Goal: Transaction & Acquisition: Purchase product/service

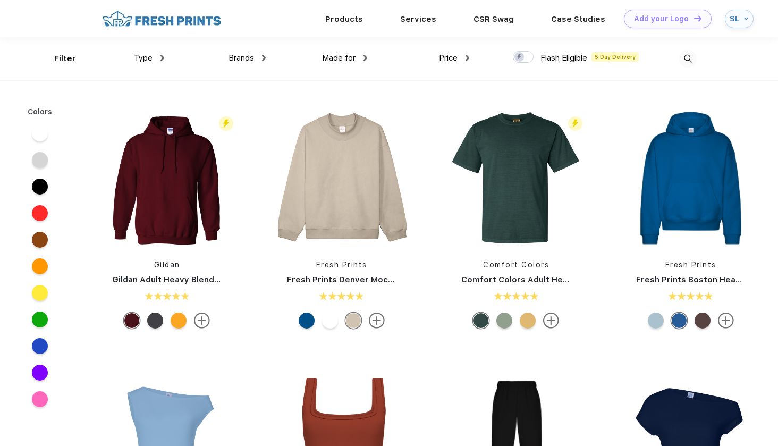
scroll to position [1, 0]
click at [698, 55] on div "Filter Type Shirts Sweaters Bottoms Accessories Hats Tanks Jackets Jerseys Polo…" at bounding box center [388, 58] width 669 height 43
click at [691, 56] on img at bounding box center [688, 58] width 18 height 18
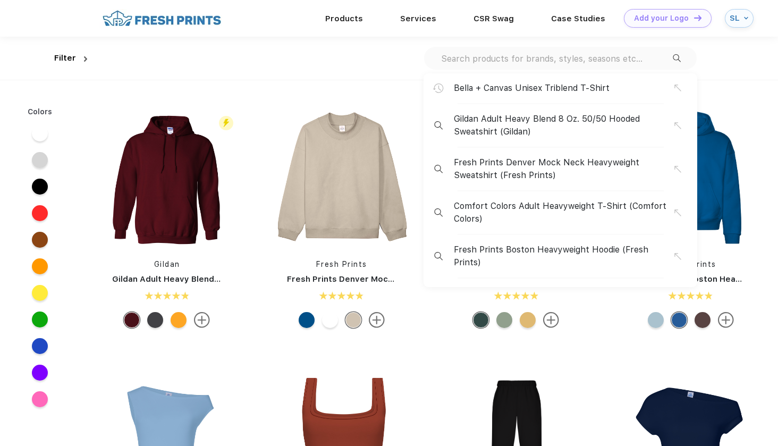
click at [564, 67] on div "Bella + Canvas Unisex Triblend T-Shirt Gildan Adult Heavy Blend 8 Oz. 50/50 Hoo…" at bounding box center [560, 58] width 273 height 23
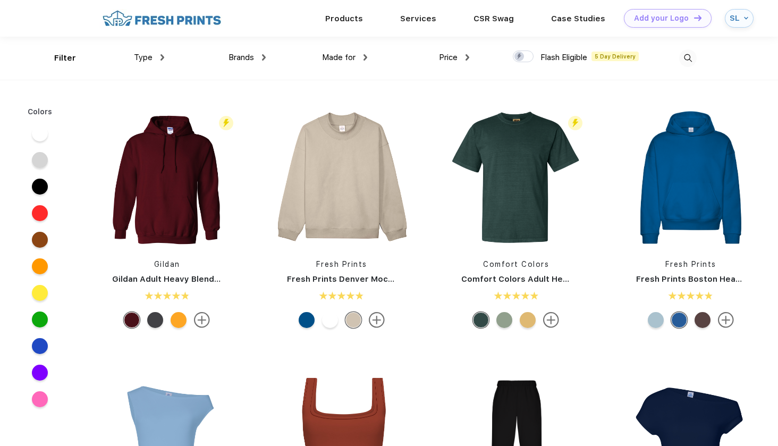
click at [683, 56] on img at bounding box center [688, 58] width 18 height 18
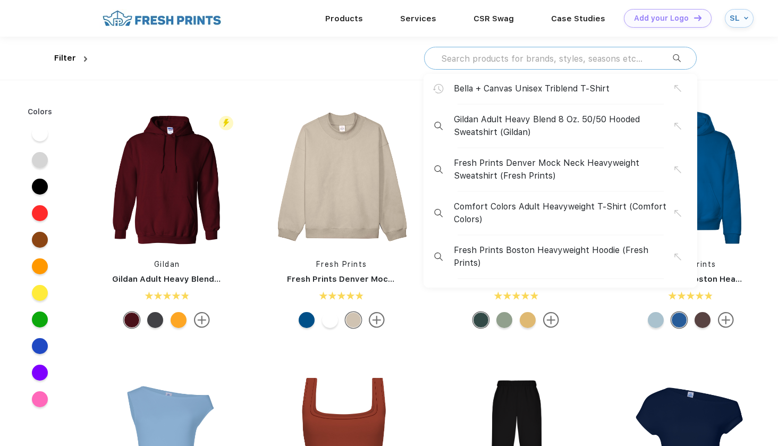
click at [555, 59] on input "text" at bounding box center [556, 59] width 233 height 12
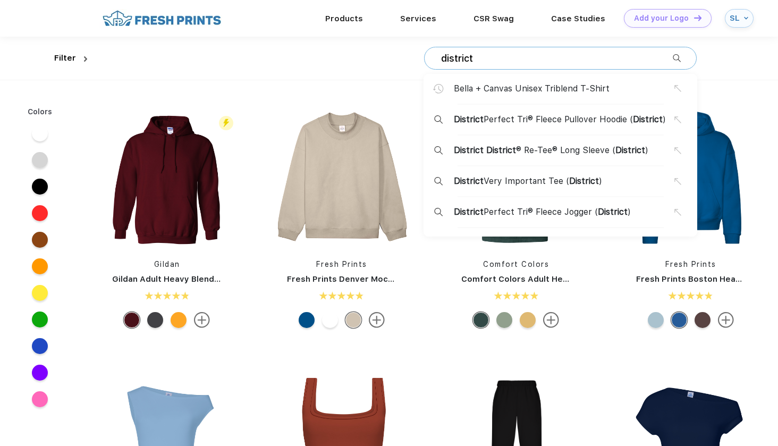
type input "district"
click at [550, 149] on span "District District ® Re-Tee® Long Sleeve ( District )" at bounding box center [551, 150] width 194 height 13
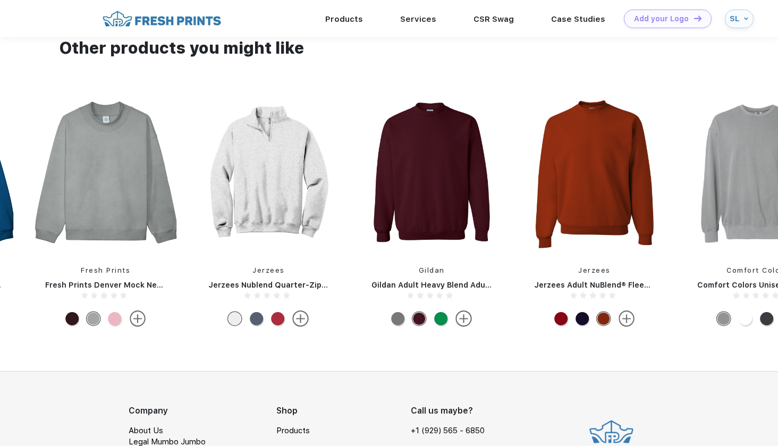
scroll to position [739, 0]
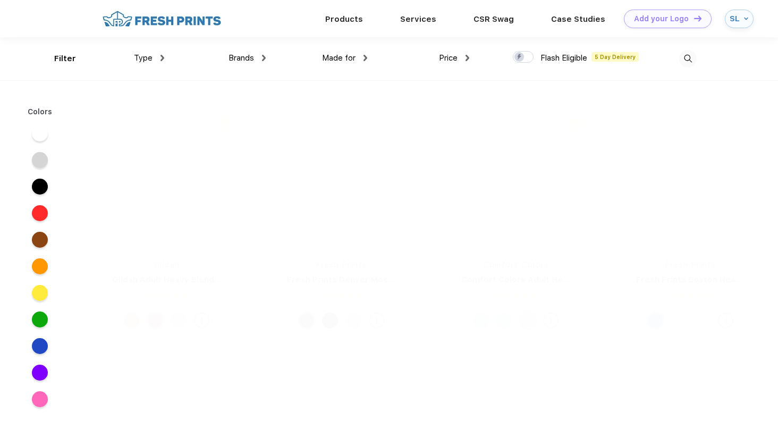
click at [681, 62] on img at bounding box center [688, 59] width 18 height 18
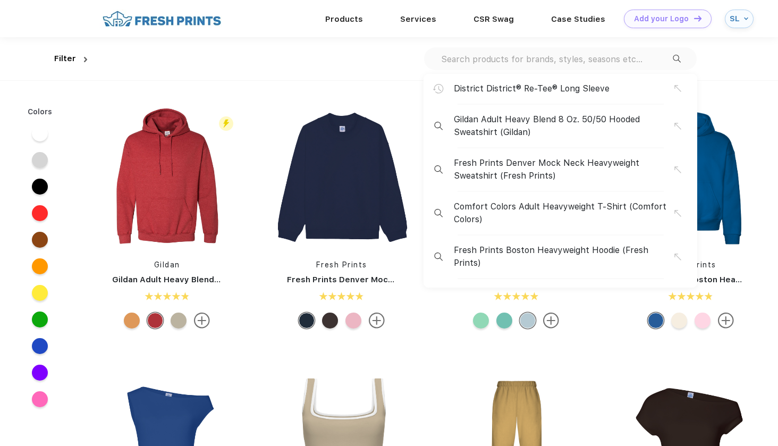
scroll to position [1, 0]
click at [550, 61] on input "text" at bounding box center [556, 59] width 233 height 12
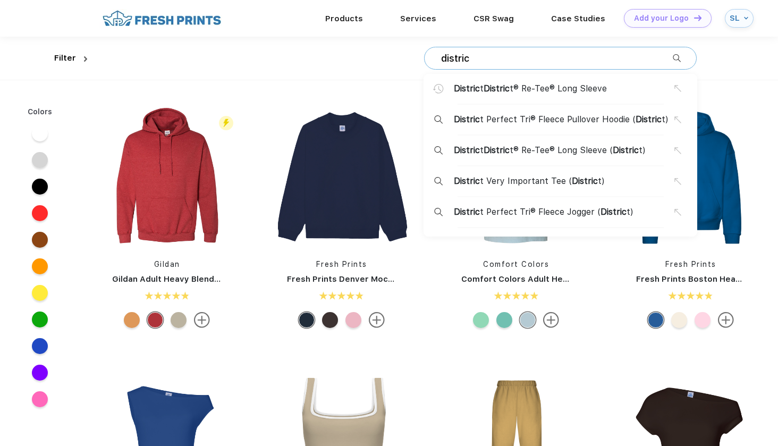
type input "district"
click at [531, 178] on span "District Very Important Tee ( District )" at bounding box center [528, 181] width 148 height 13
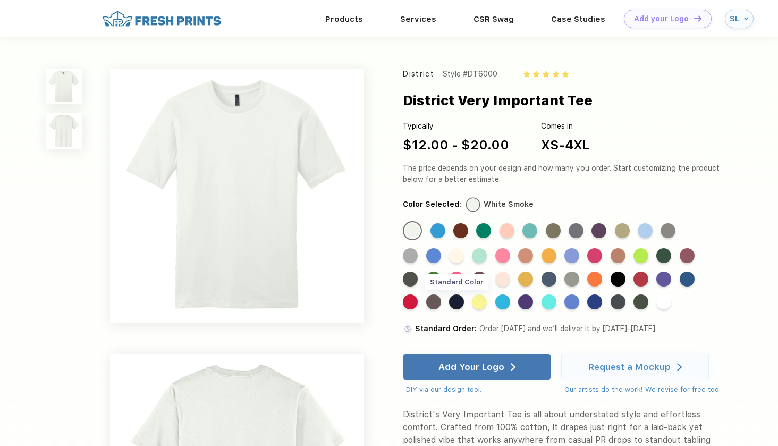
click at [458, 303] on div "Standard Color" at bounding box center [456, 301] width 15 height 15
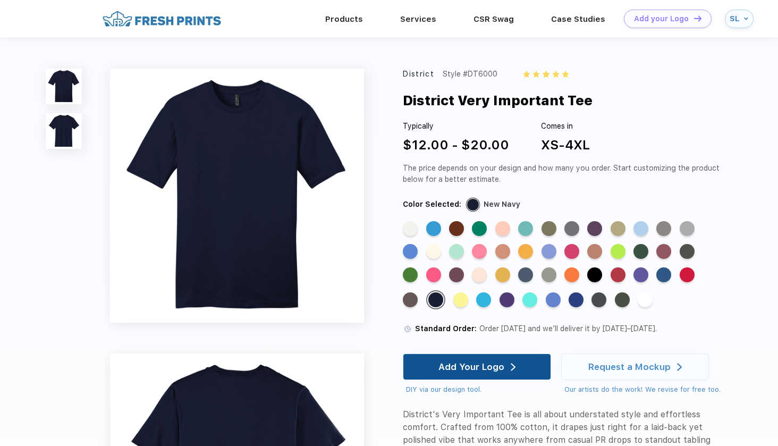
click at [472, 366] on div "Add Your Logo" at bounding box center [471, 366] width 66 height 11
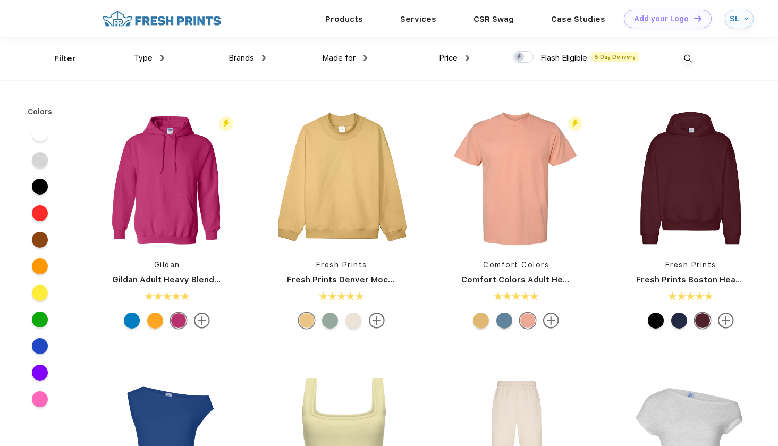
click at [683, 63] on img at bounding box center [688, 59] width 18 height 18
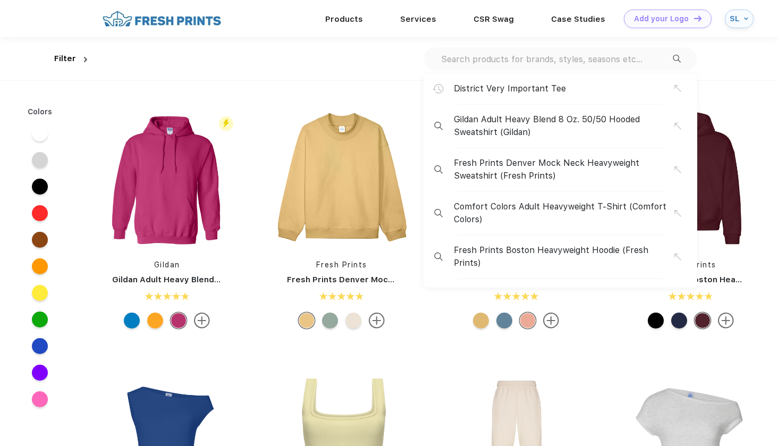
scroll to position [1, 0]
click at [568, 62] on input "text" at bounding box center [556, 59] width 233 height 12
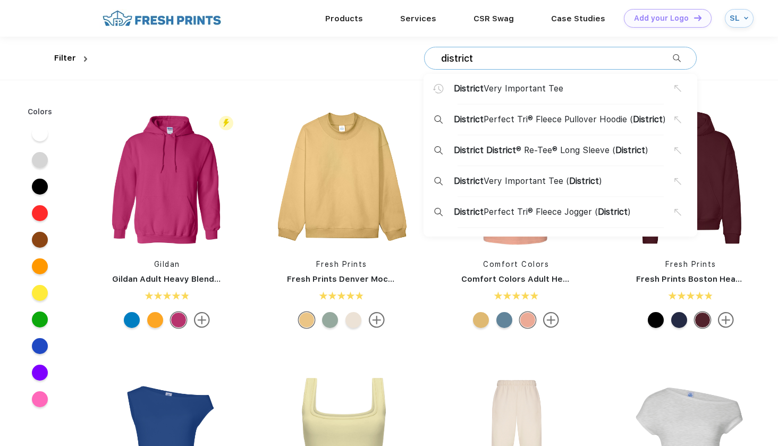
type input "district"
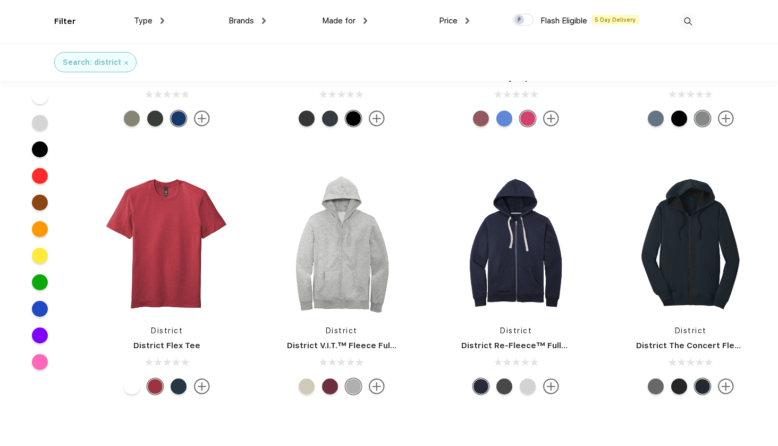
scroll to position [172, 0]
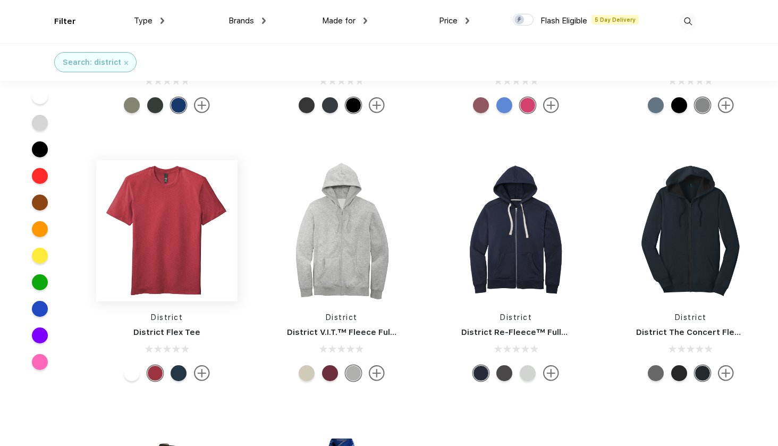
click at [182, 251] on img at bounding box center [166, 230] width 141 height 141
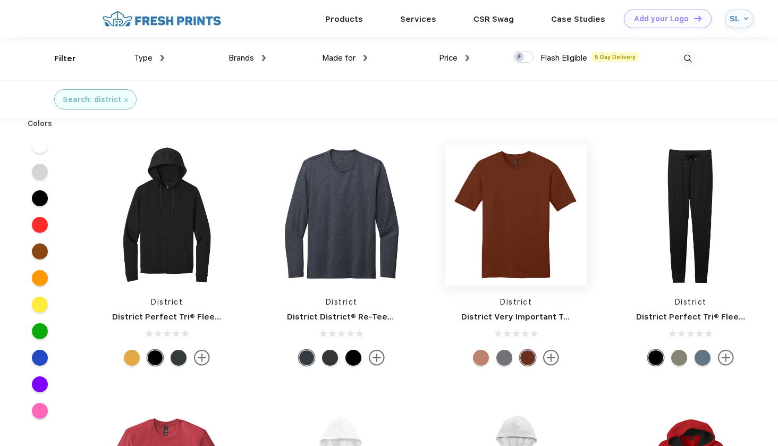
scroll to position [1, 0]
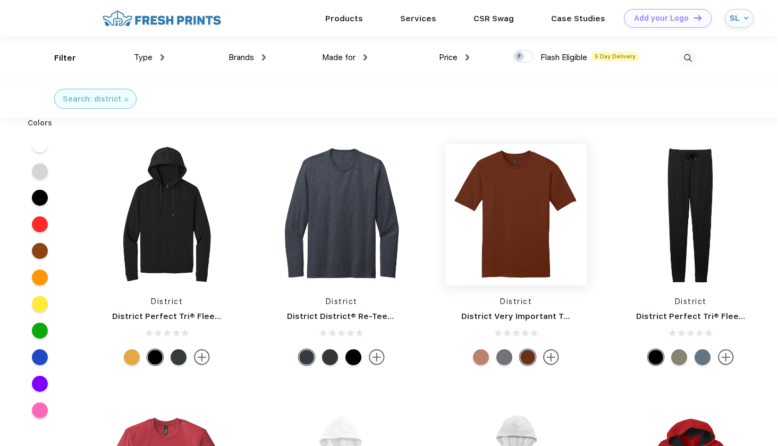
click at [492, 245] on img at bounding box center [515, 214] width 141 height 141
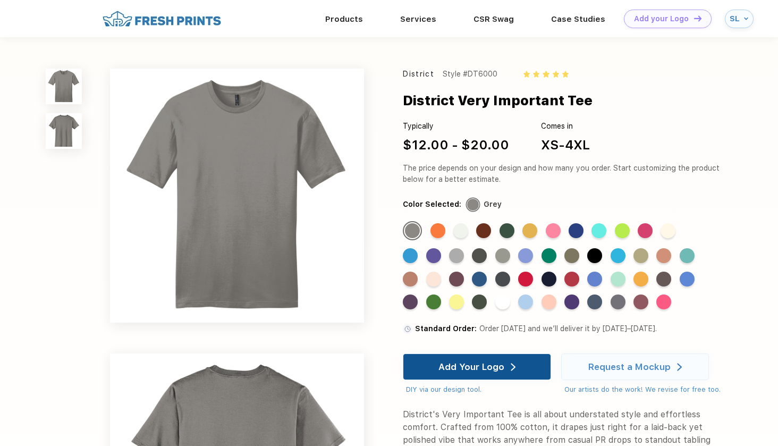
click at [441, 369] on div "Add Your Logo" at bounding box center [471, 366] width 66 height 11
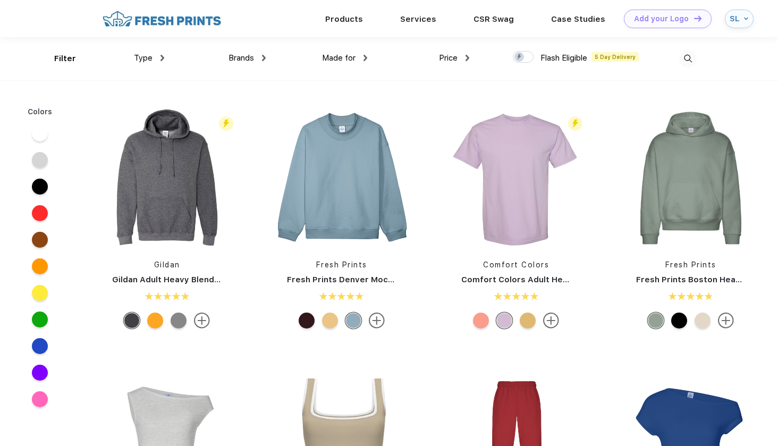
click at [681, 56] on img at bounding box center [688, 59] width 18 height 18
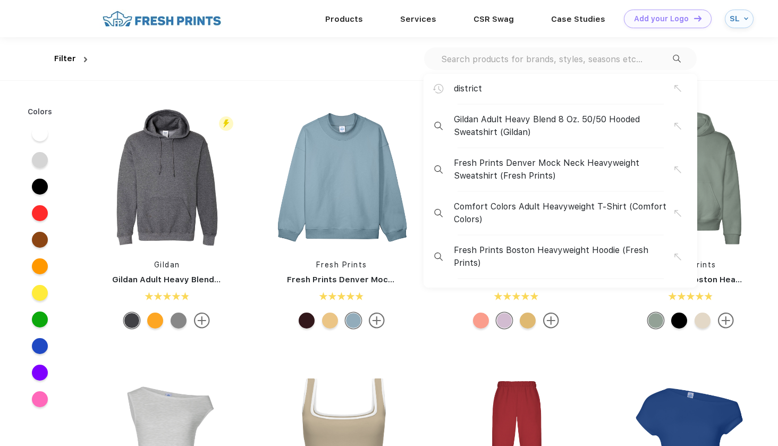
click at [581, 46] on div "district Gildan Adult Heavy Blend 8 Oz. 50/50 Hooded Sweatshirt (Gildan) Fresh …" at bounding box center [393, 58] width 605 height 43
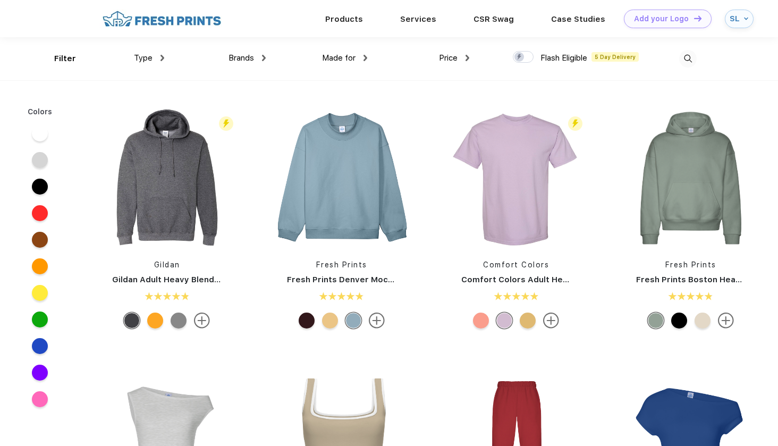
click at [692, 61] on img at bounding box center [688, 59] width 18 height 18
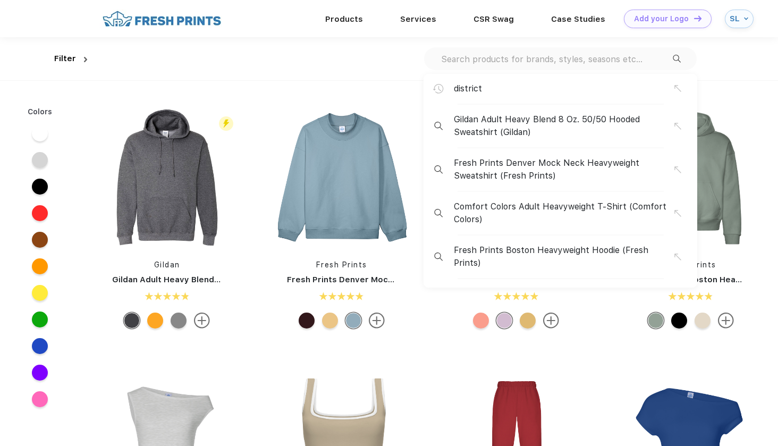
click at [581, 60] on input "text" at bounding box center [556, 59] width 233 height 12
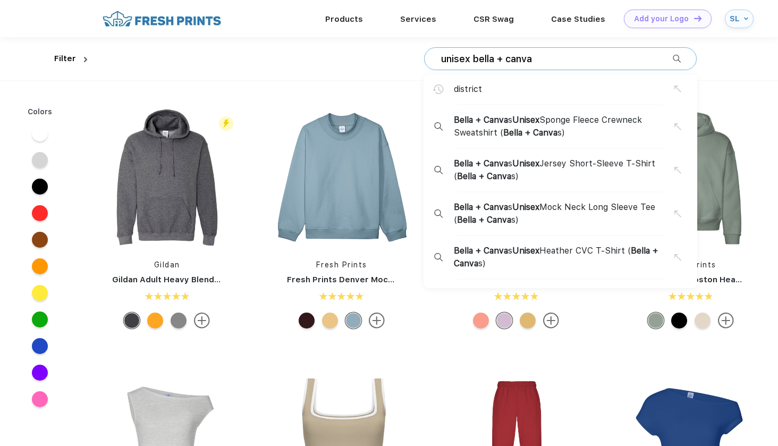
type input "unisex bella + canvas"
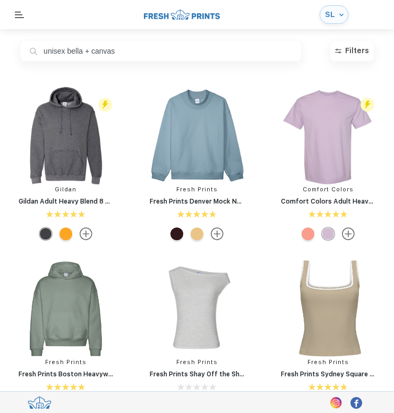
click at [133, 50] on input "unisex bella + canvas" at bounding box center [161, 51] width 282 height 22
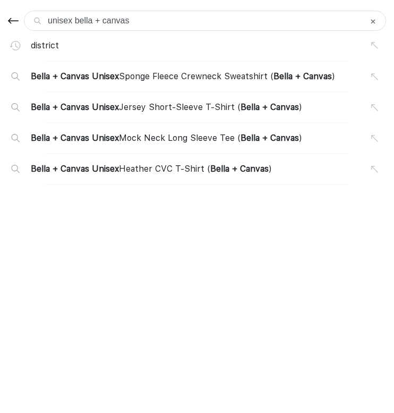
type input "unisex bella + canvas"
type input "unisex bella + canvas t"
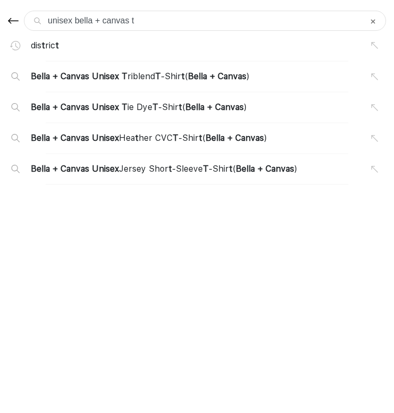
type input "unisex bella + canvas tr"
type input "unisex bella + canvas tri"
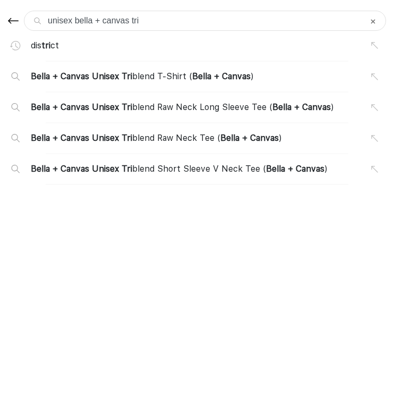
type input "unisex bella + canvas tri-"
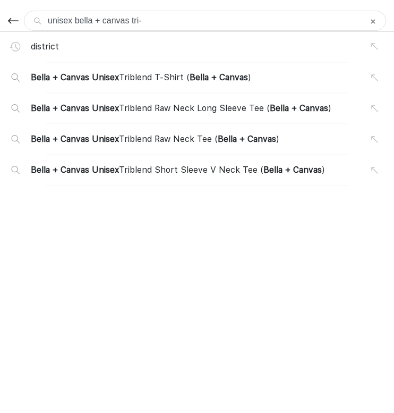
type input "unisex bella + canvas tri-b"
type input "unisex bella + canvas tri-be"
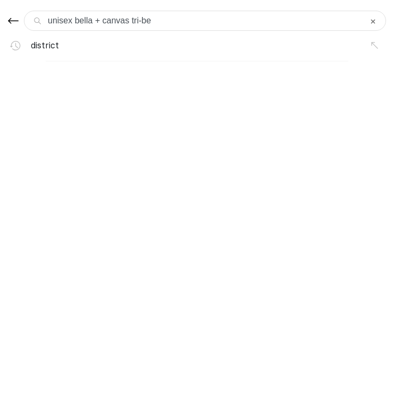
type input "unisex bella + canvas tri-b"
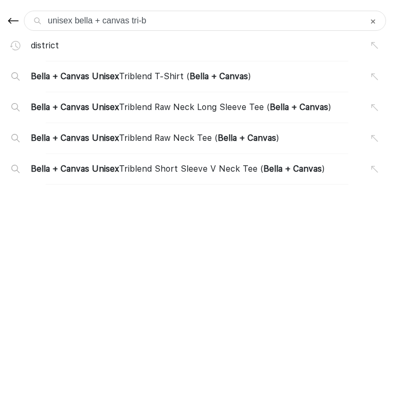
type input "unisex bella + canvas tri-bl"
type input "unisex bella + canvas tri-ble"
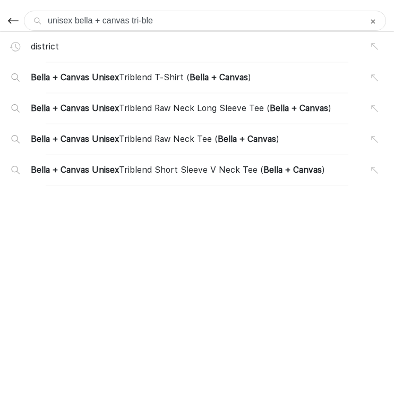
type input "unisex bella + canvas tri-blen"
type input "unisex bella + canvas tri-blend"
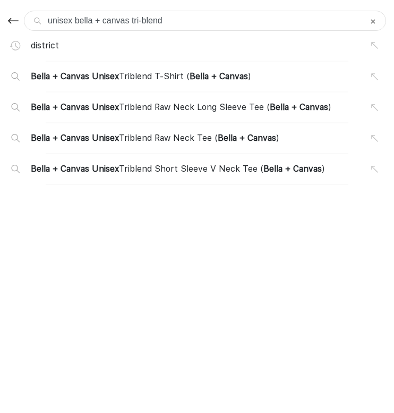
type input "unisex bella + canvas tri-blend"
type input "unisex bella + canvas tri-blend l"
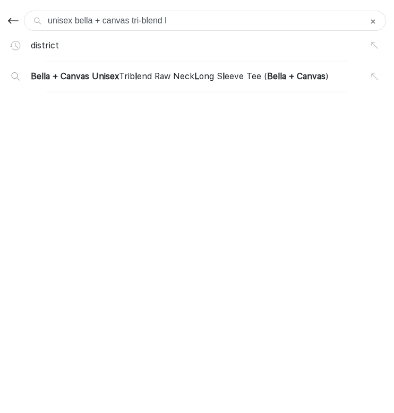
type input "unisex bella + canvas tri-blend lo"
type input "unisex bella + canvas tri-blend lon"
type input "unisex bella + canvas tri-blend long"
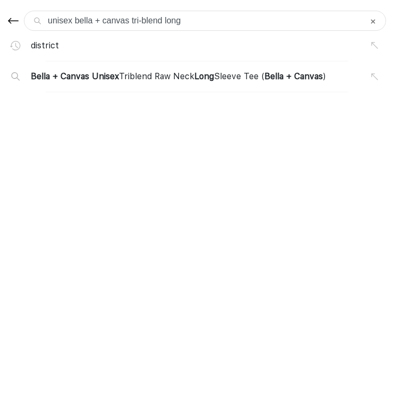
type input "unisex bella + canvas tri-blend long"
click at [97, 78] on span "Bella + Canvas Unisex Triblend Raw Neck Long Sleeve Tee ( Bella + Canvas )" at bounding box center [178, 76] width 295 height 13
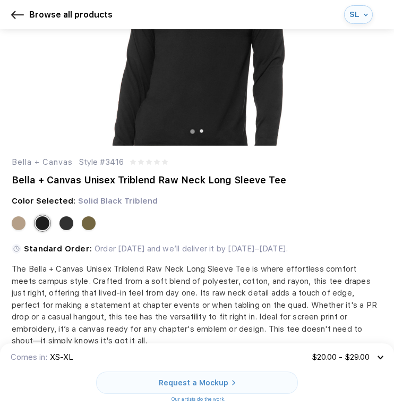
scroll to position [77, 0]
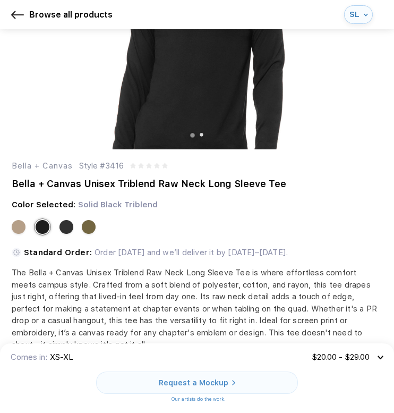
click at [65, 276] on div "The Bella + Canvas Unisex Triblend Raw Neck Long Sleeve Tee is where effortless…" at bounding box center [197, 309] width 371 height 84
click at [65, 226] on div at bounding box center [67, 227] width 14 height 14
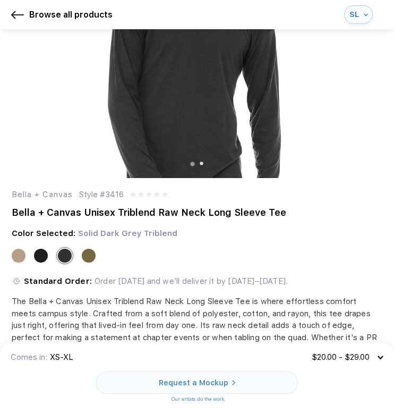
scroll to position [49, 0]
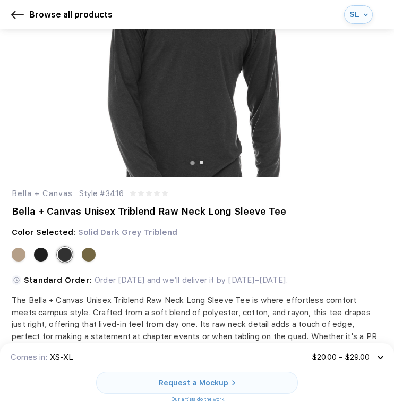
click at [44, 261] on div at bounding box center [197, 260] width 371 height 28
click at [42, 256] on div at bounding box center [41, 255] width 14 height 14
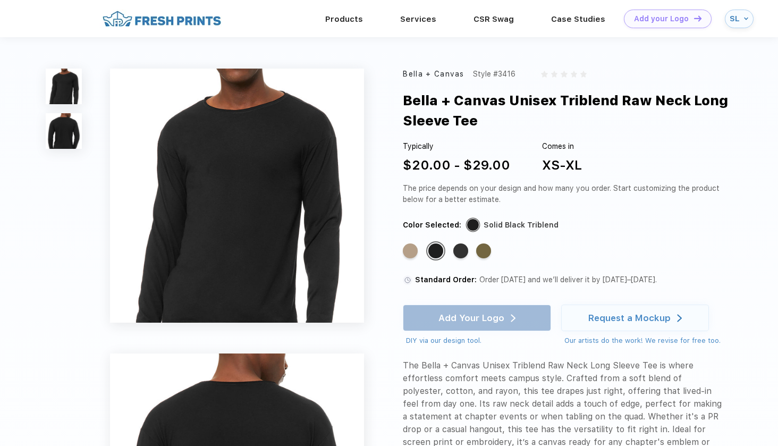
scroll to position [0, 0]
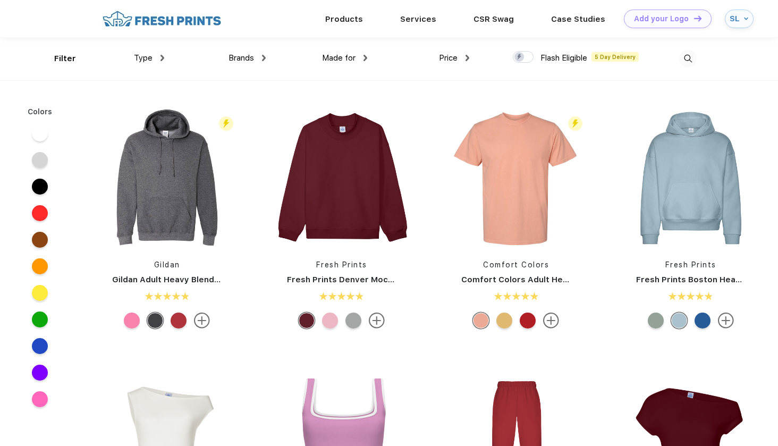
scroll to position [1, 0]
click at [685, 57] on img at bounding box center [688, 58] width 18 height 18
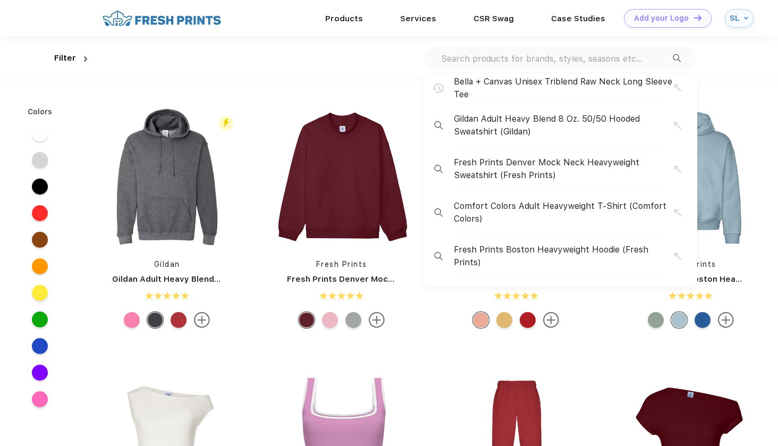
click at [507, 56] on input "text" at bounding box center [556, 59] width 233 height 12
paste input "district long sleeve perfect tri crew neck)"
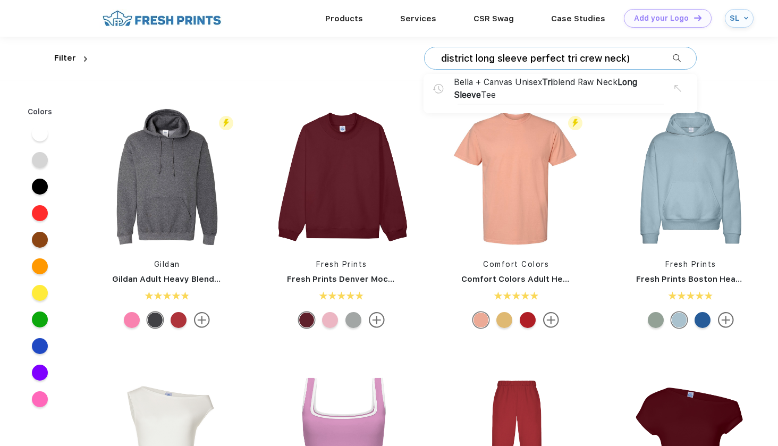
type input "district long sleeve perfect tri crew neck)"
click at [507, 82] on span "Bella + Canvas Unisex Tri blend Raw Neck Long Sleeve Tee" at bounding box center [564, 89] width 220 height 26
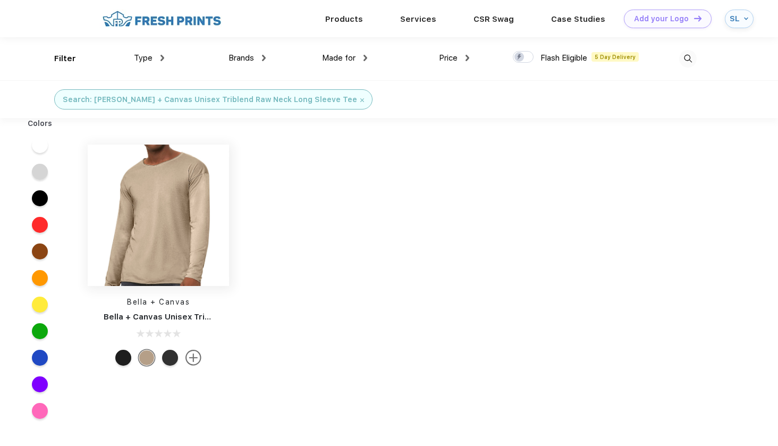
click at [178, 242] on img at bounding box center [158, 215] width 141 height 141
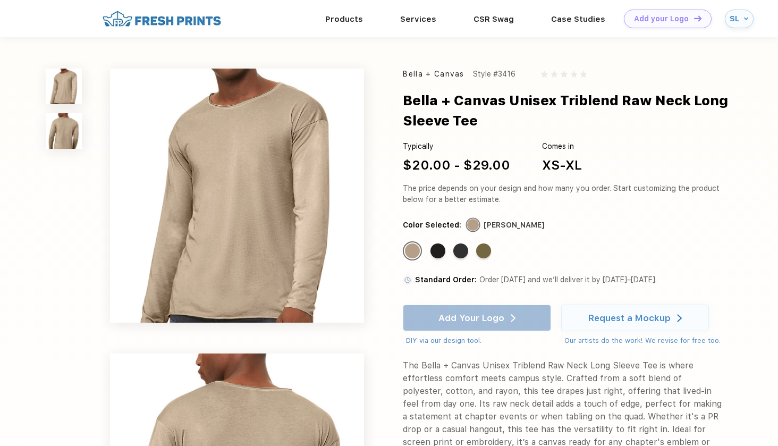
click at [74, 141] on img at bounding box center [64, 131] width 36 height 36
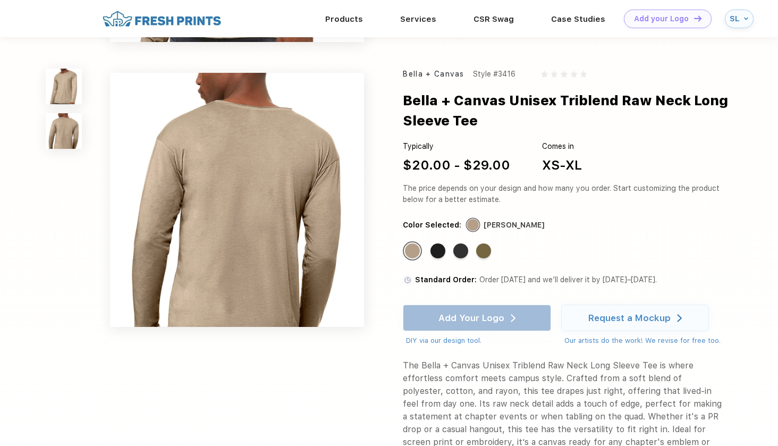
click at [75, 99] on img at bounding box center [64, 87] width 36 height 36
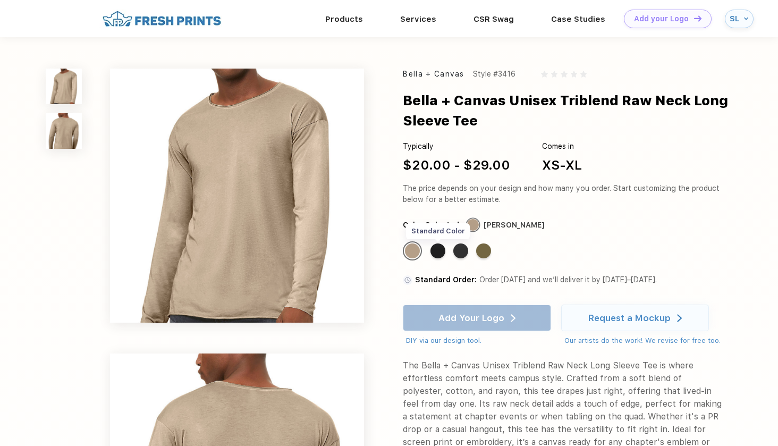
click at [441, 250] on div "Standard Color" at bounding box center [437, 250] width 15 height 15
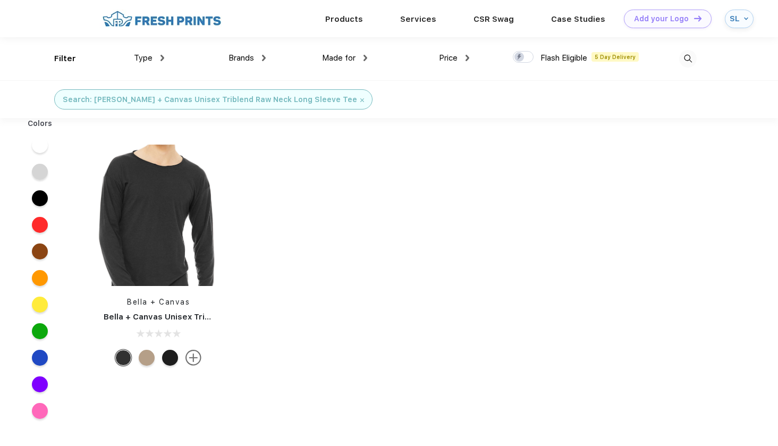
scroll to position [1, 0]
click at [682, 62] on img at bounding box center [688, 58] width 18 height 18
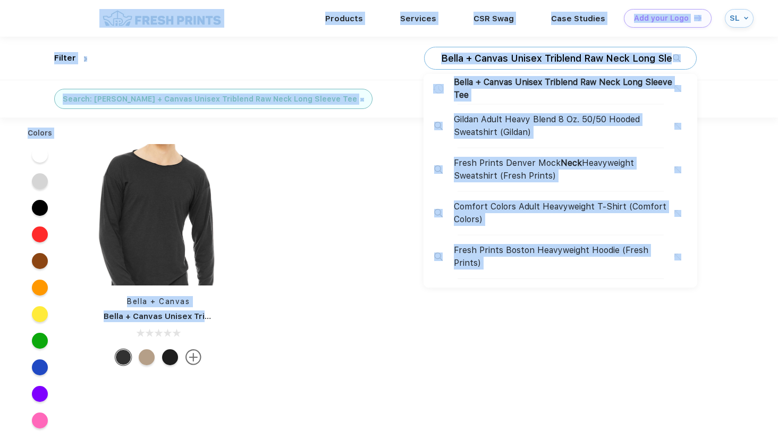
click at [625, 64] on div "Bella + Canvas Unisex Triblend Raw Neck Long Sleeve Tee Bella + Canvas Unisex T…" at bounding box center [560, 58] width 273 height 23
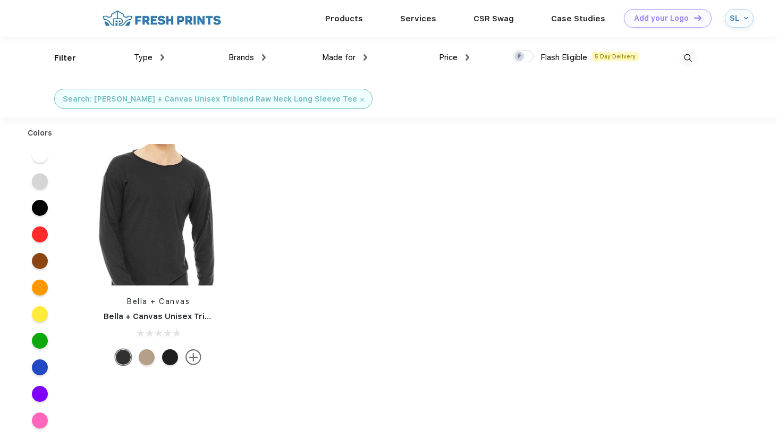
click at [694, 60] on img at bounding box center [688, 58] width 18 height 18
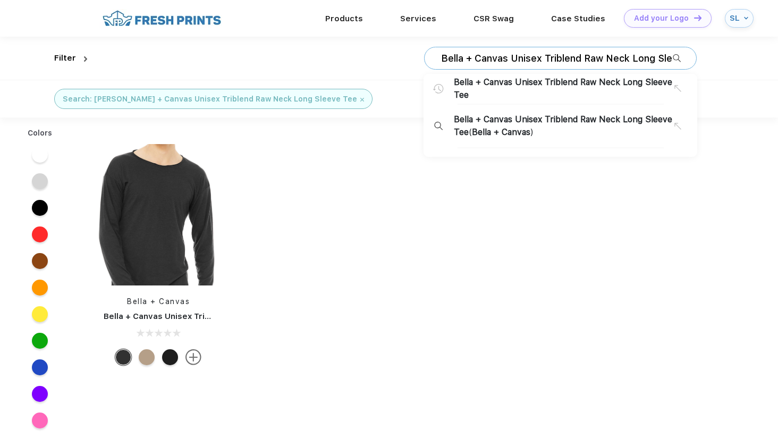
click at [600, 53] on input "Bella + Canvas Unisex Triblend Raw Neck Long Sleeve Tee" at bounding box center [556, 59] width 233 height 12
paste input "district long sleeve perfect tri crew neck)"
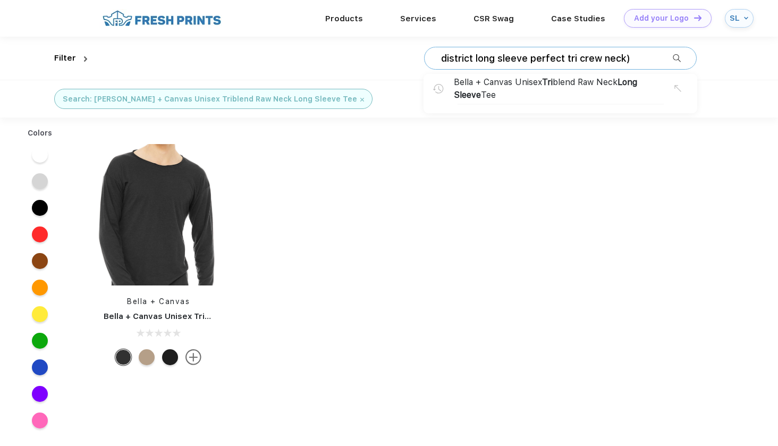
type input "Bella + Canvas Unisex Triblend Raw Neck Long Sleeve Tee"
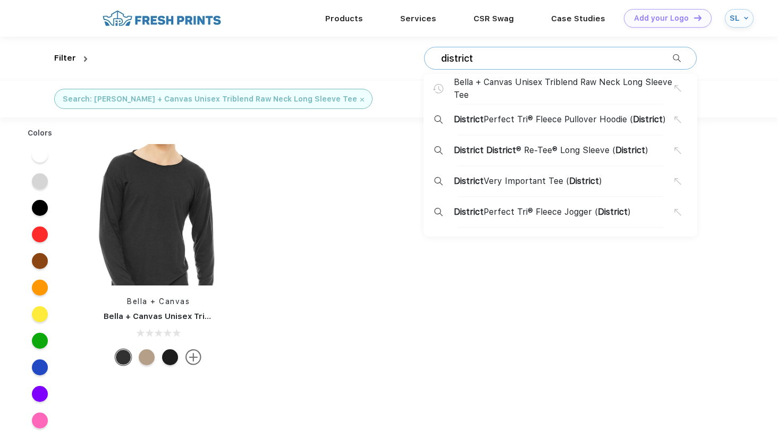
type input "district"
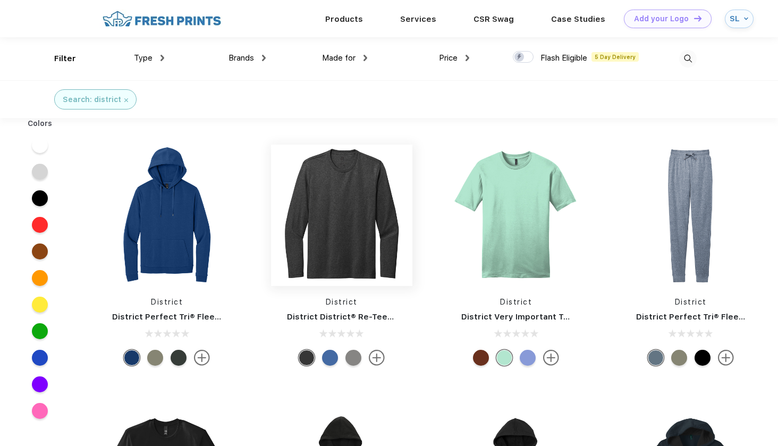
click at [343, 247] on img at bounding box center [341, 215] width 141 height 141
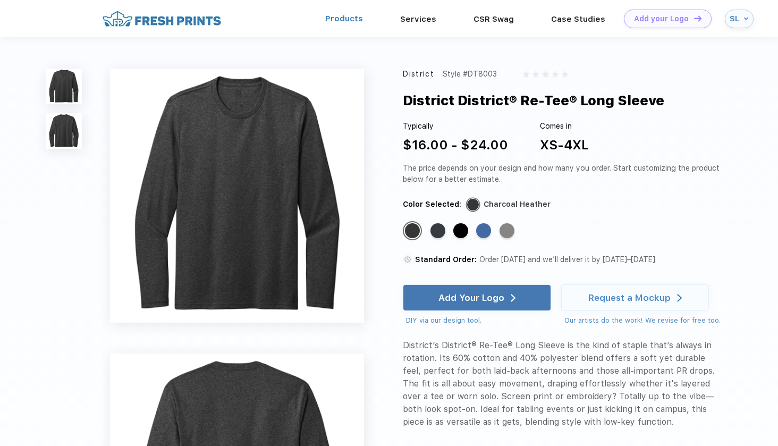
click at [340, 16] on link "Products" at bounding box center [344, 19] width 38 height 10
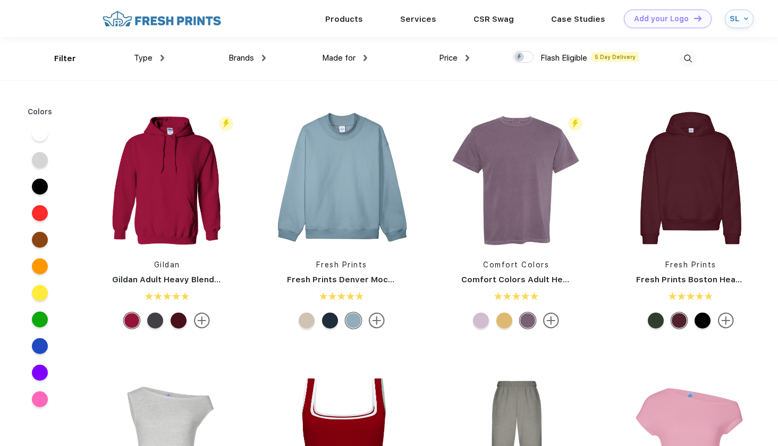
scroll to position [1, 0]
click at [62, 65] on div "Filter Type Shirts Sweaters Bottoms Accessories Hats Tanks Jackets Jerseys Polo…" at bounding box center [375, 58] width 642 height 43
click at [61, 53] on div "Filter" at bounding box center [65, 58] width 22 height 12
click at [146, 58] on span "Type" at bounding box center [143, 58] width 19 height 10
click at [266, 60] on div "Made for Unisex Women Men Youth" at bounding box center [316, 58] width 101 height 43
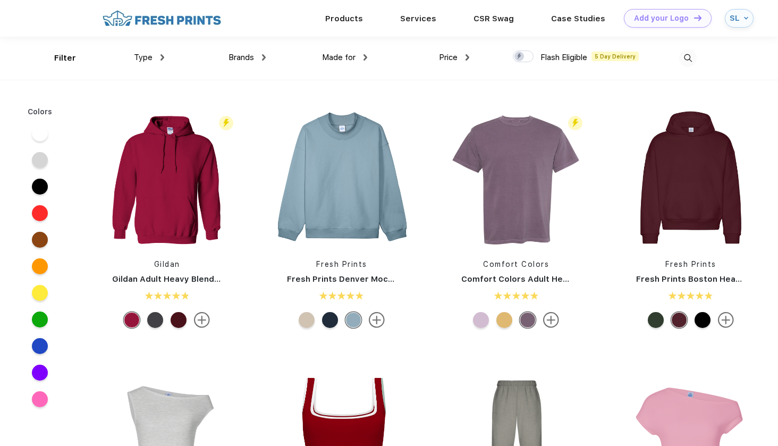
click at [262, 57] on img at bounding box center [264, 57] width 4 height 6
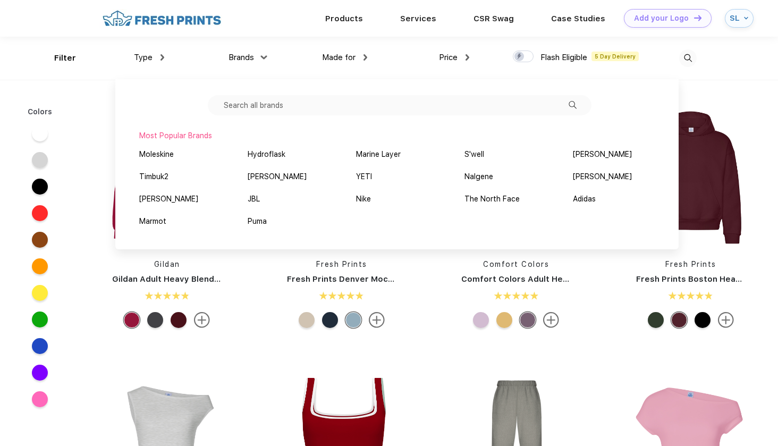
click at [262, 57] on img at bounding box center [264, 57] width 6 height 4
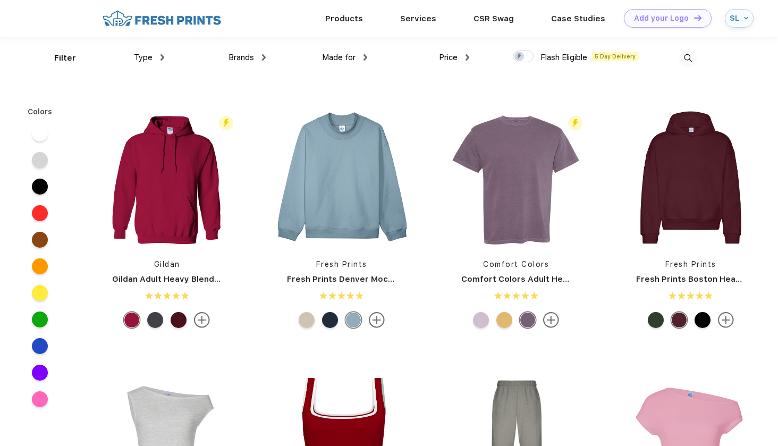
click at [162, 56] on img at bounding box center [162, 57] width 4 height 6
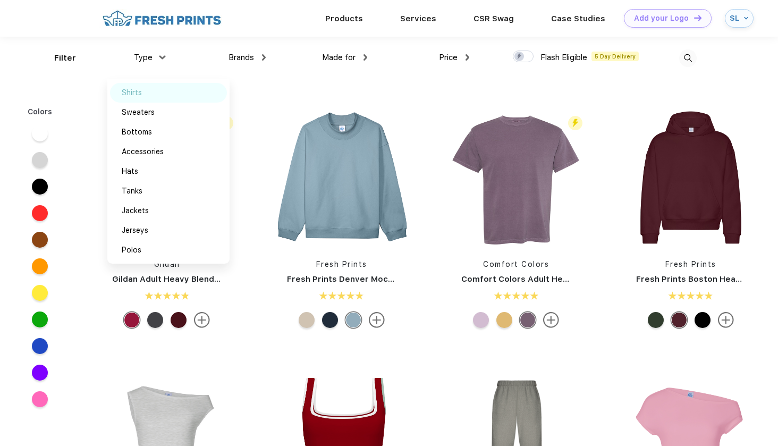
click at [138, 91] on div "Shirts" at bounding box center [132, 92] width 20 height 11
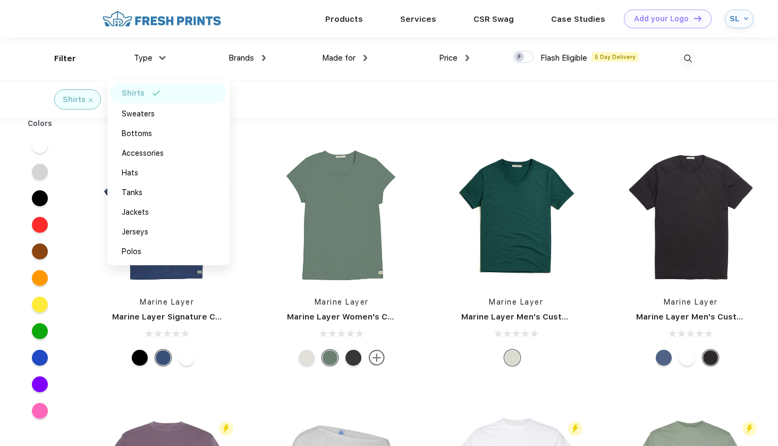
click at [338, 117] on div "Shirts" at bounding box center [389, 99] width 778 height 38
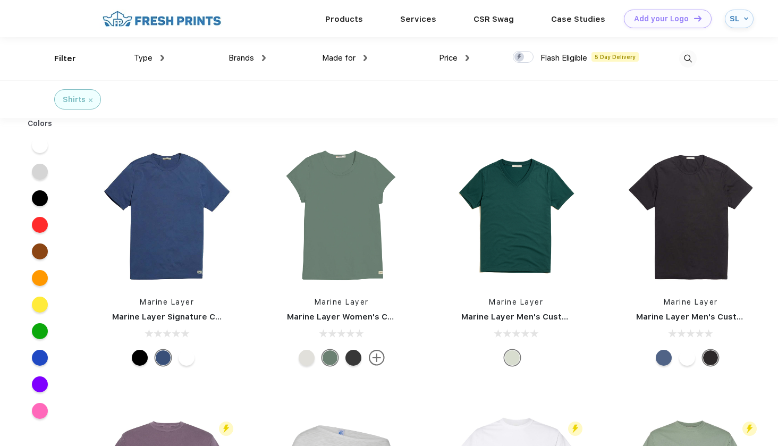
click at [461, 62] on div "Price" at bounding box center [454, 58] width 30 height 12
click at [433, 95] on div "$" at bounding box center [473, 93] width 117 height 20
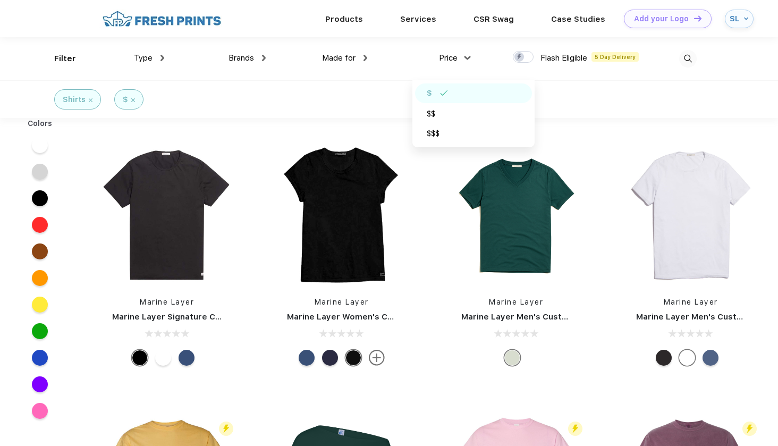
click at [307, 114] on div "Shirts $" at bounding box center [389, 99] width 778 height 38
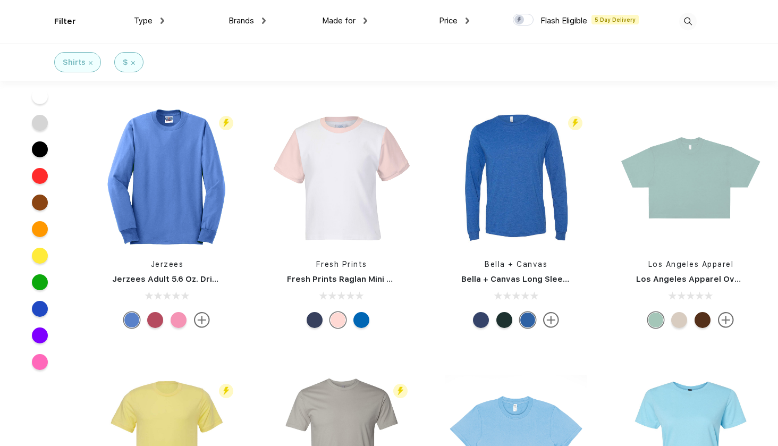
scroll to position [1836, 0]
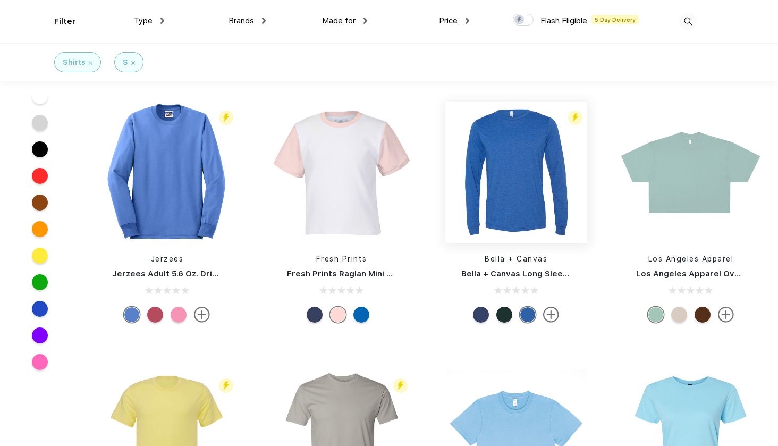
click at [480, 224] on img at bounding box center [515, 171] width 141 height 141
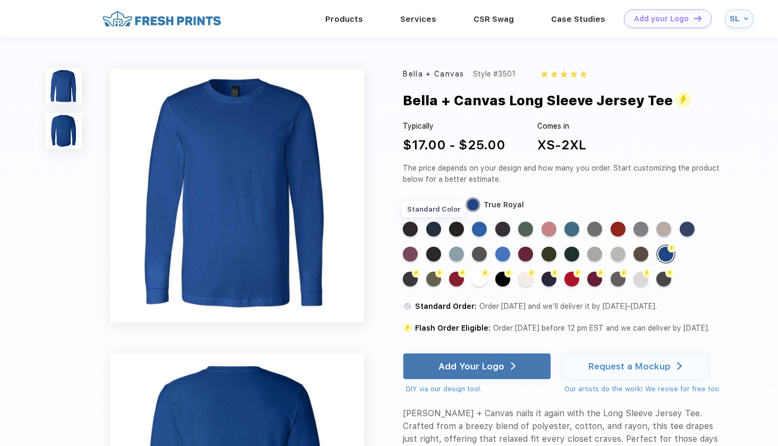
click at [431, 231] on div "Standard Color" at bounding box center [433, 229] width 15 height 15
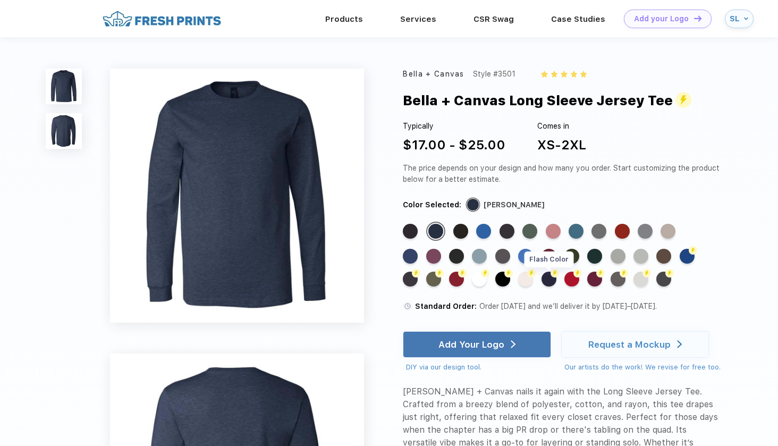
click at [551, 278] on div "Flash Color" at bounding box center [548, 278] width 15 height 15
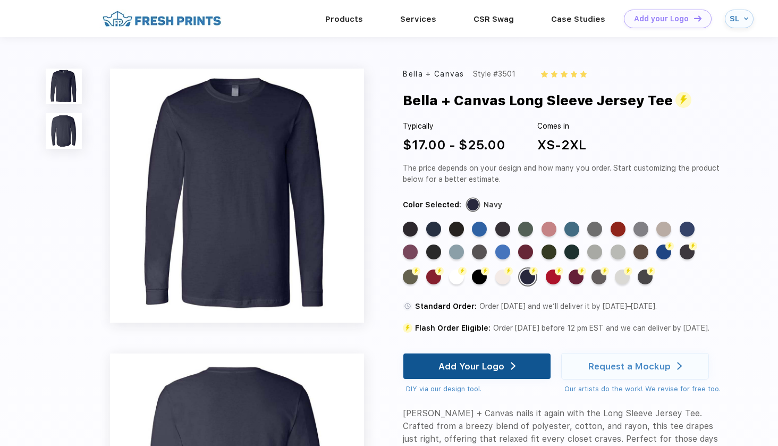
click at [468, 363] on div "Add Your Logo" at bounding box center [471, 366] width 66 height 11
